Goal: Task Accomplishment & Management: Manage account settings

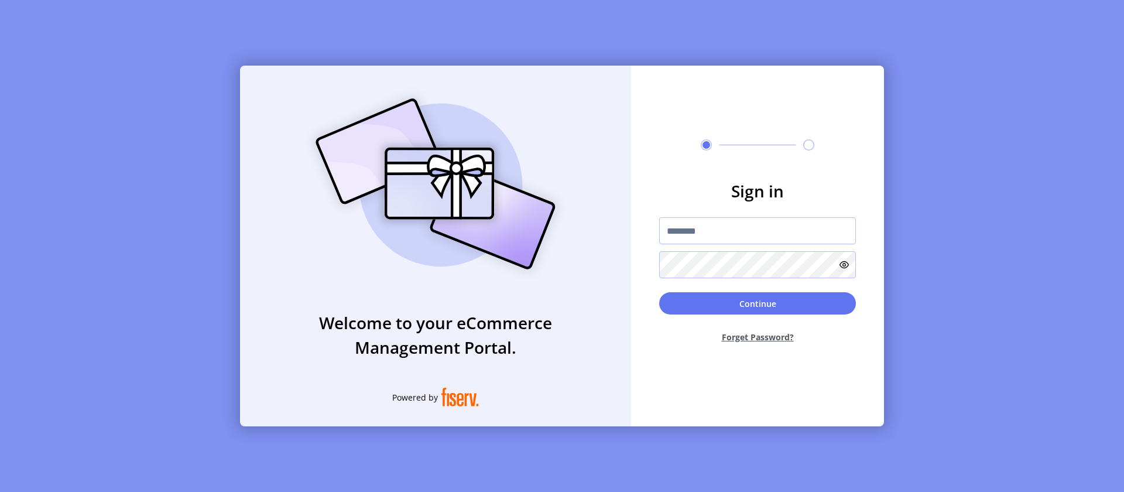
click at [758, 231] on input "text" at bounding box center [757, 230] width 197 height 27
type input "**********"
click at [758, 303] on button "Continue" at bounding box center [757, 303] width 197 height 22
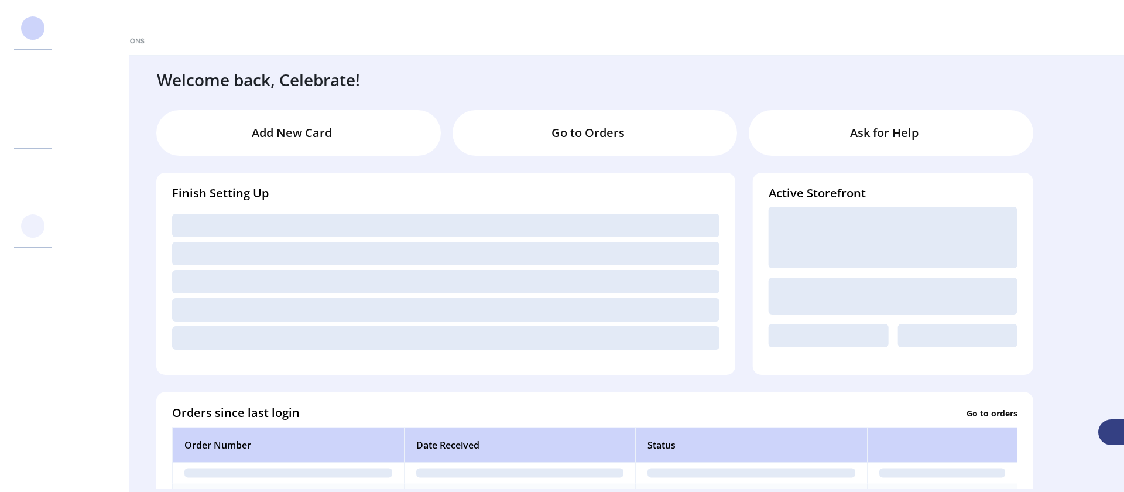
click at [33, 226] on svg-icon at bounding box center [32, 226] width 19 height 19
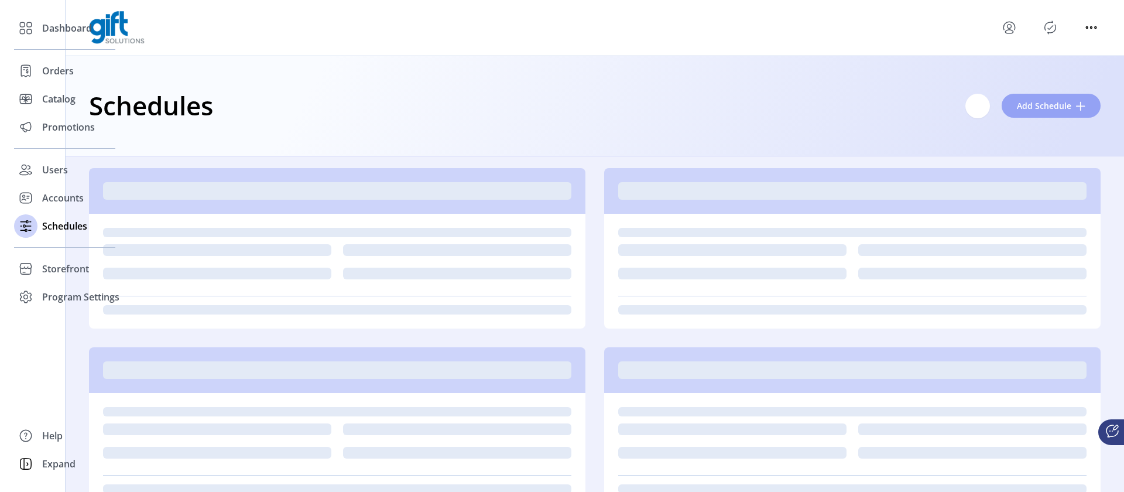
click at [1044, 105] on span "Add Schedule" at bounding box center [1044, 106] width 54 height 12
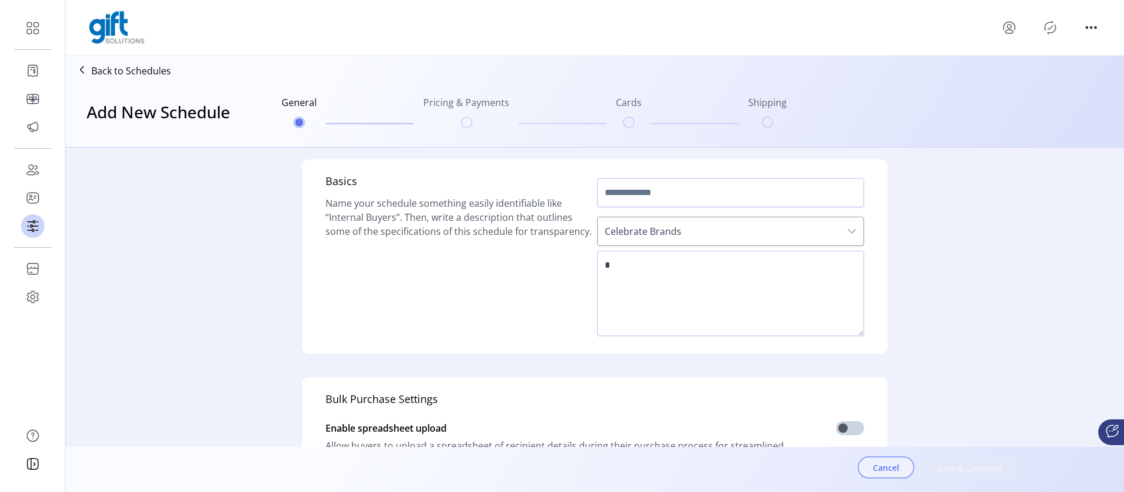
click at [886, 467] on span "Cancel" at bounding box center [886, 467] width 26 height 12
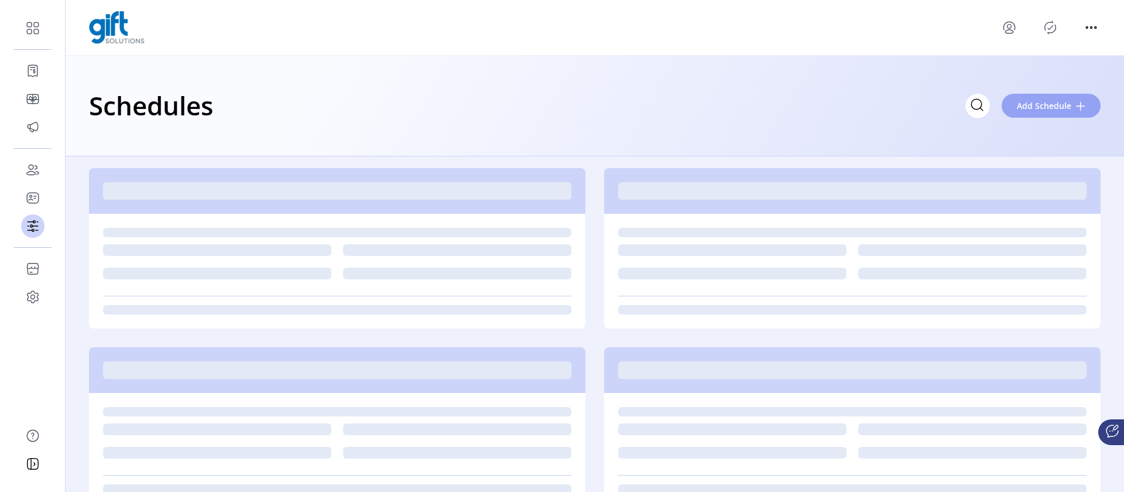
click at [1044, 105] on span "Add Schedule" at bounding box center [1044, 106] width 54 height 12
